Goal: Check status

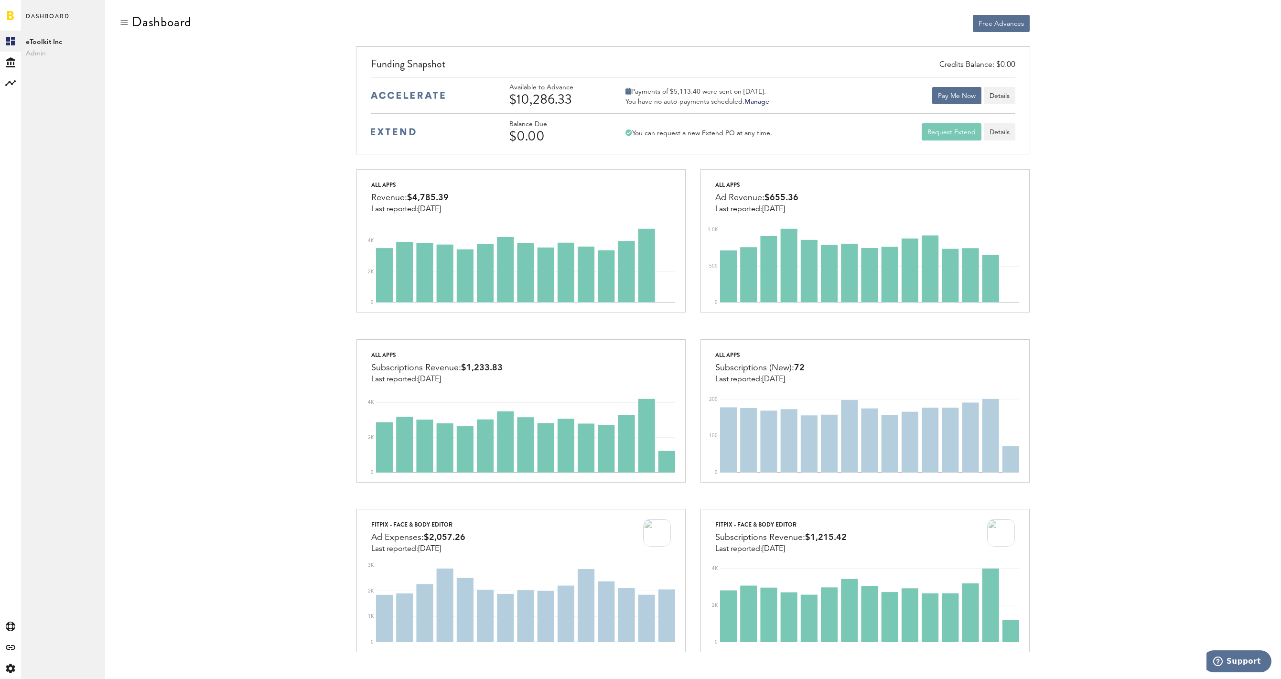
click at [1105, 225] on div "All apps Revenue: $4,785.39 Last reported: [DATE] 0 2K 4K All apps Ad Revenue: …" at bounding box center [692, 678] width 1147 height 1019
click at [856, 354] on div "All apps Subscriptions (New): 72 Last reported: [DATE]" at bounding box center [865, 359] width 328 height 44
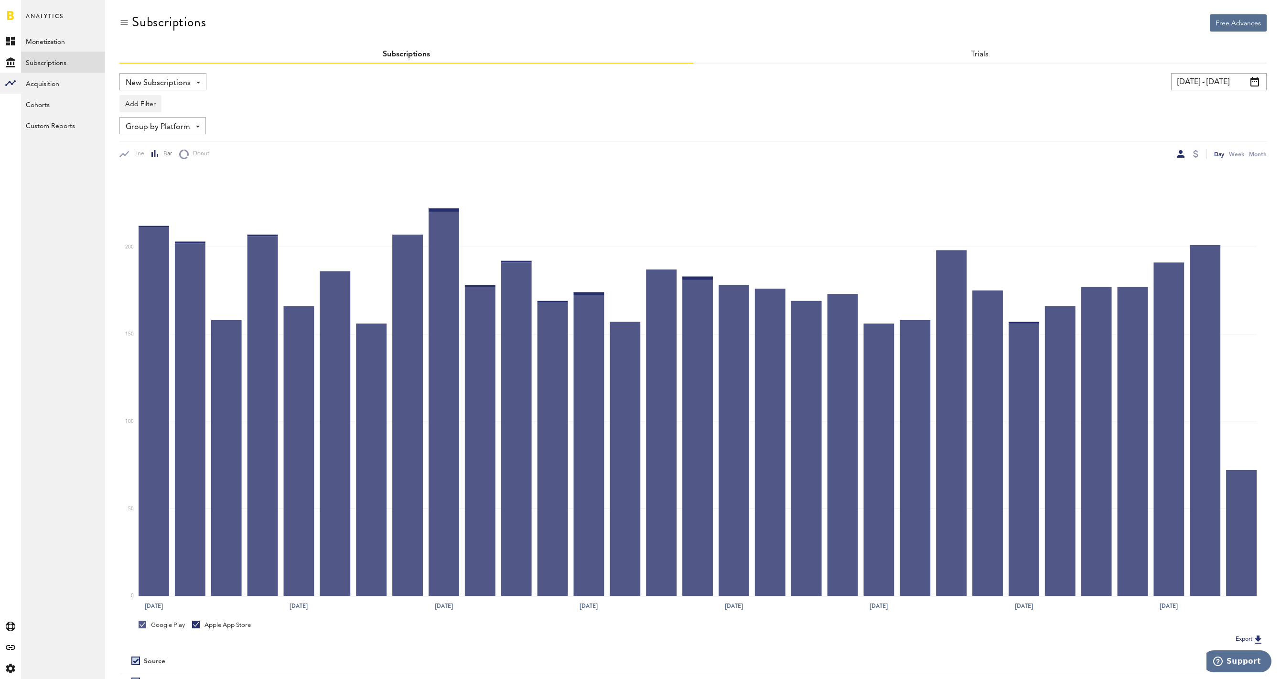
click at [1206, 78] on input "[DATE] - [DATE]" at bounding box center [1219, 81] width 96 height 17
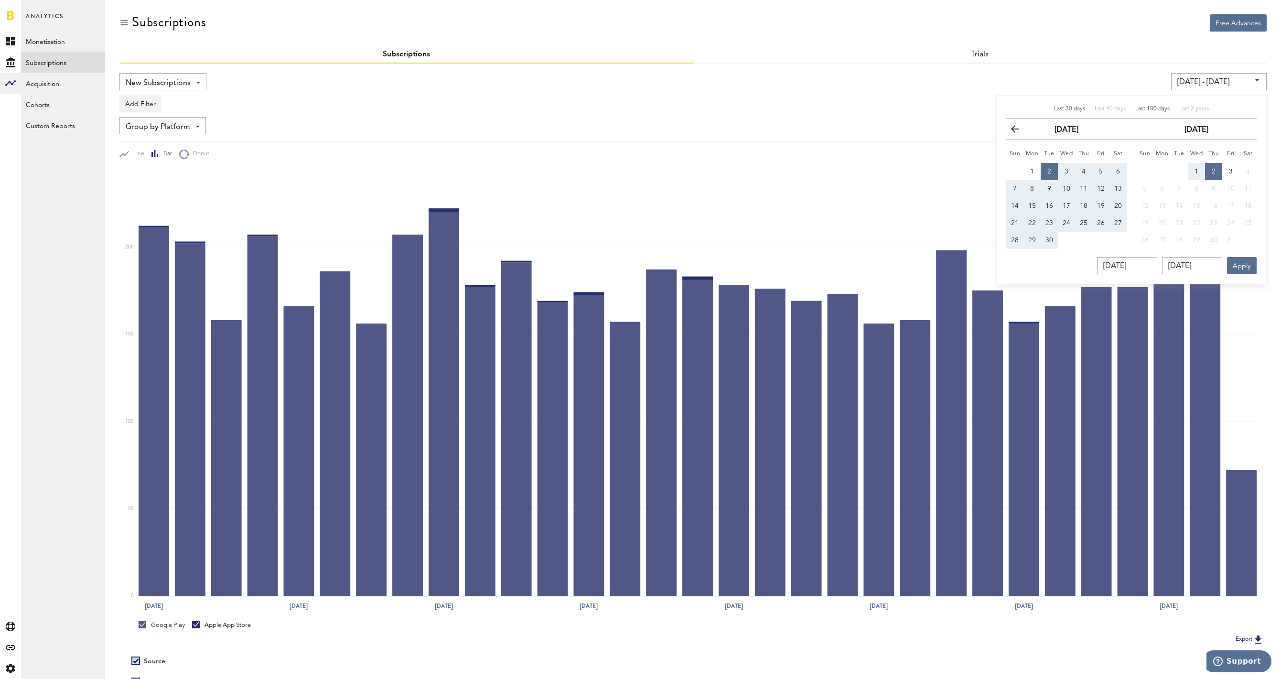
click at [1146, 108] on span "Last 180 days" at bounding box center [1152, 109] width 34 height 6
type input "[DATE] - [DATE]"
type input "[DATE]"
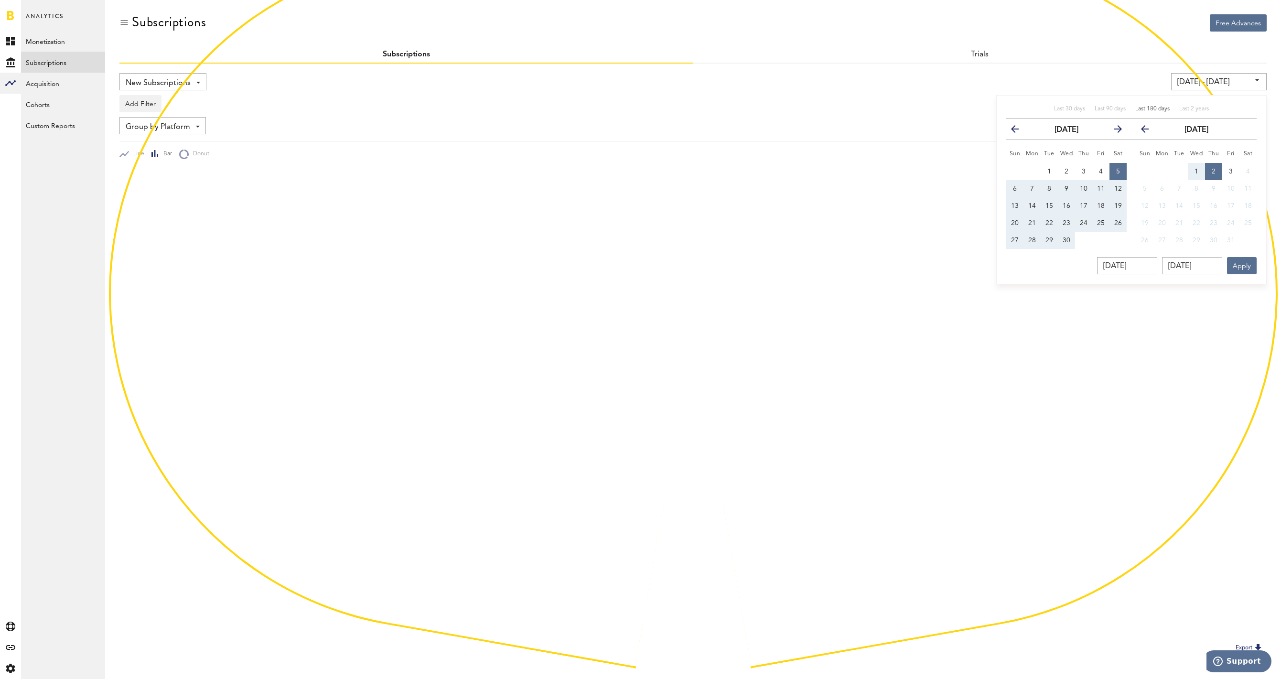
click at [1096, 27] on div "Subscriptions" at bounding box center [692, 30] width 1147 height 32
